Goal: Communication & Community: Answer question/provide support

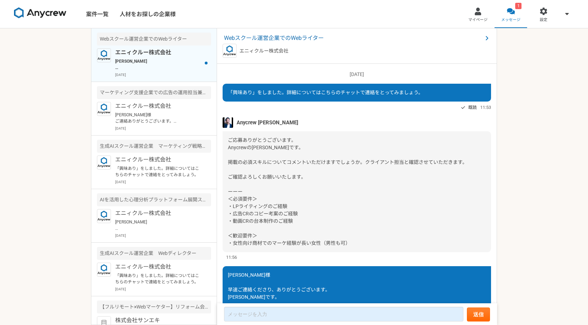
scroll to position [482, 0]
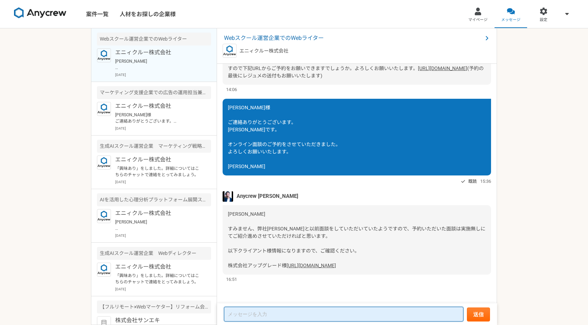
click at [298, 313] on textarea at bounding box center [343, 314] width 239 height 15
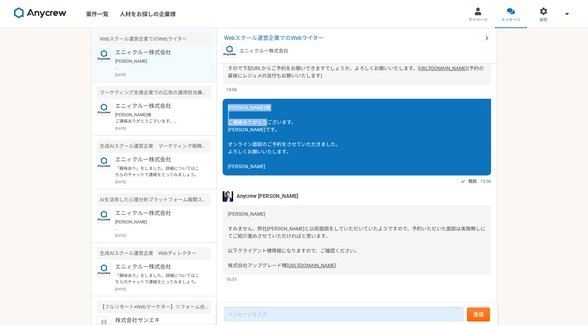
drag, startPoint x: 230, startPoint y: 101, endPoint x: 253, endPoint y: 121, distance: 30.6
click at [253, 121] on div "[PERSON_NAME]様 ご連絡ありがとうございます。 [PERSON_NAME]です。 オンライン面談のご予約をさせていただきました。 よろしくお願いい…" at bounding box center [357, 137] width 268 height 77
copy span "[PERSON_NAME]様 ご連絡ありがとうございます。 [PERSON_NAME]です。"
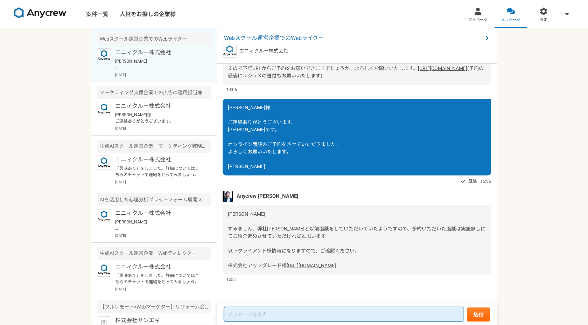
click at [277, 318] on textarea at bounding box center [343, 314] width 239 height 15
paste textarea "[PERSON_NAME]様 ご連絡ありがとうございます。 [PERSON_NAME]です。"
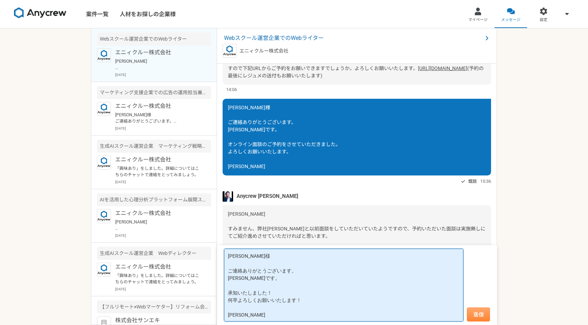
type textarea "[PERSON_NAME]様 ご連絡ありがとうございます。 [PERSON_NAME]です。 承知いたしました！ 何卒よろしくお願いいたします！ [PERSO…"
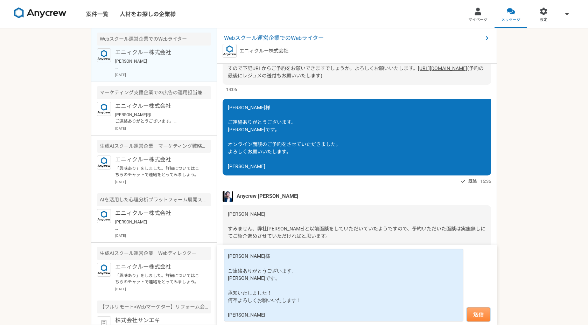
click at [483, 316] on button "送信" at bounding box center [478, 314] width 23 height 14
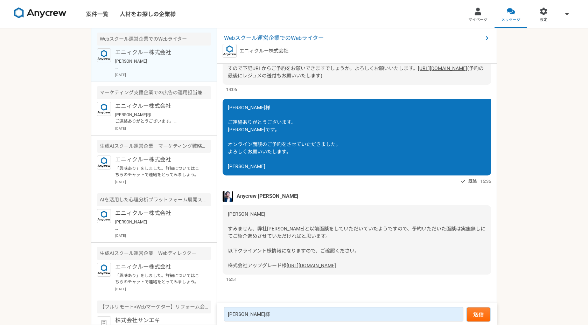
scroll to position [572, 0]
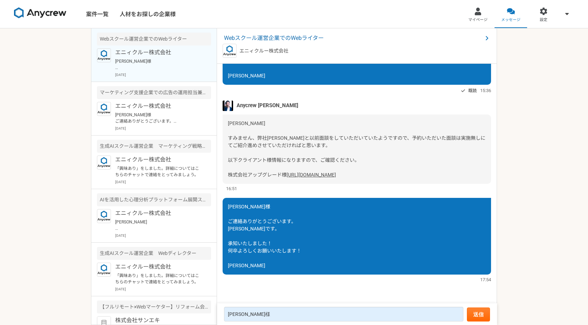
click at [287, 175] on link "[URL][DOMAIN_NAME]" at bounding box center [311, 175] width 49 height 6
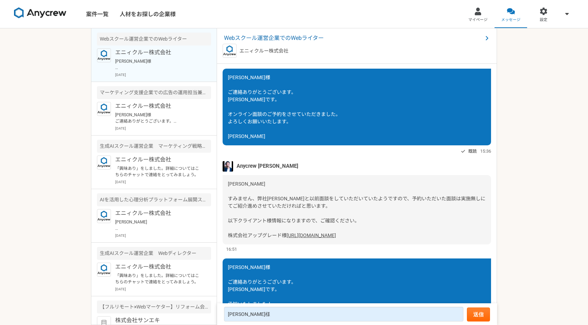
scroll to position [463, 0]
